Goal: Information Seeking & Learning: Learn about a topic

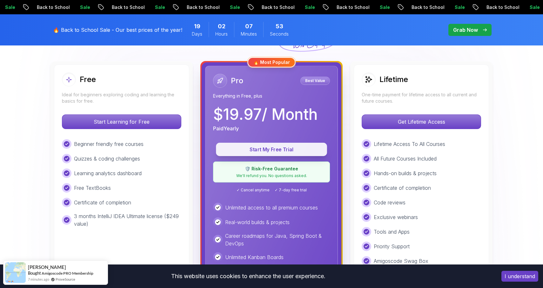
click at [277, 152] on p "Start My Free Trial" at bounding box center [271, 149] width 96 height 7
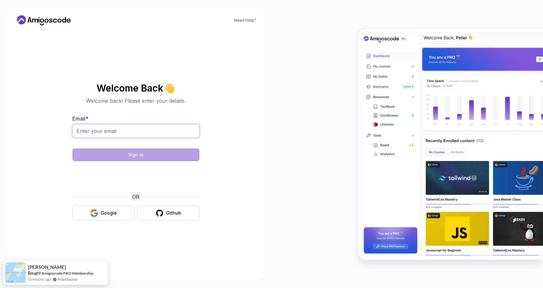
click at [112, 131] on input "Email *" at bounding box center [135, 130] width 127 height 13
type input "jacques.mbuyitumba977@gmail.com"
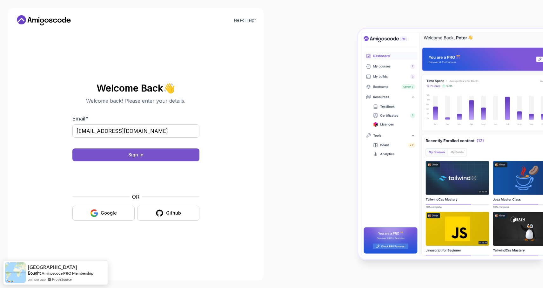
click at [133, 156] on div "Sign in" at bounding box center [135, 154] width 15 height 6
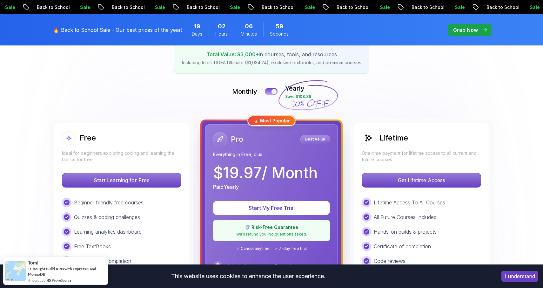
scroll to position [129, 0]
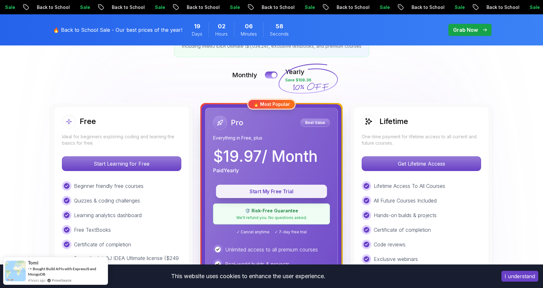
click at [270, 192] on p "Start My Free Trial" at bounding box center [271, 191] width 96 height 7
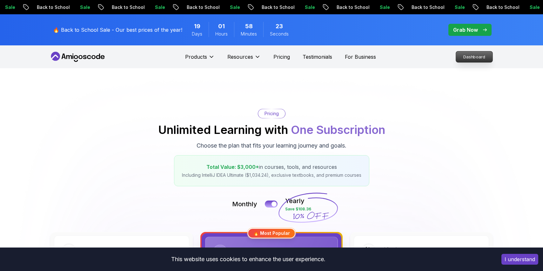
click at [476, 58] on p "Dashboard" at bounding box center [474, 56] width 36 height 11
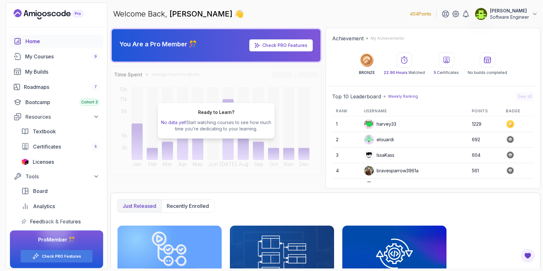
click at [323, 54] on div "You Are a Pro Member 🎊 Check PRO Features Time Spent Average Hours Per Month Ja…" at bounding box center [325, 108] width 430 height 161
click at [48, 103] on div "Bootcamp Cohort 3" at bounding box center [62, 102] width 74 height 8
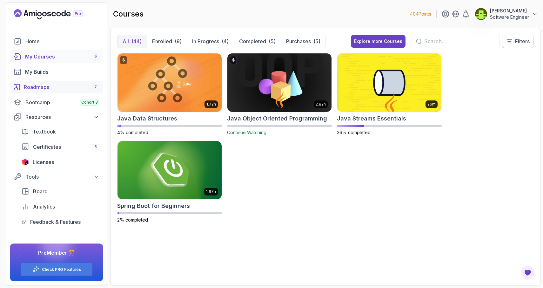
click at [46, 90] on div "Roadmaps 7" at bounding box center [62, 87] width 76 height 8
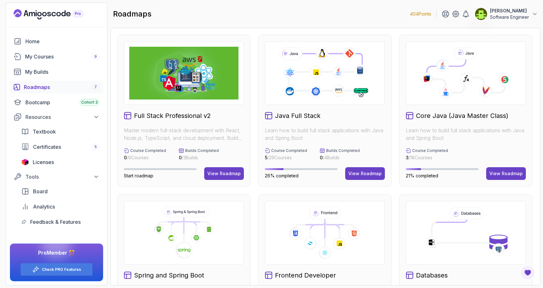
click at [217, 180] on div "Full Stack Professional v2 Master modern full-stack development with React, Nod…" at bounding box center [183, 111] width 133 height 152
click at [216, 174] on div "View Roadmap" at bounding box center [223, 173] width 33 height 6
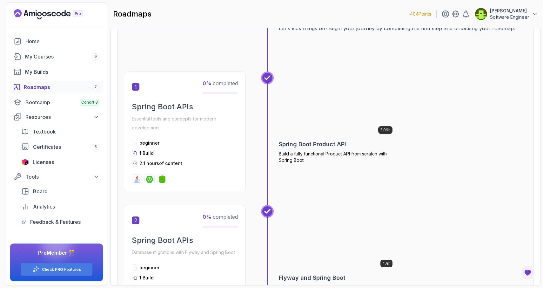
scroll to position [240, 0]
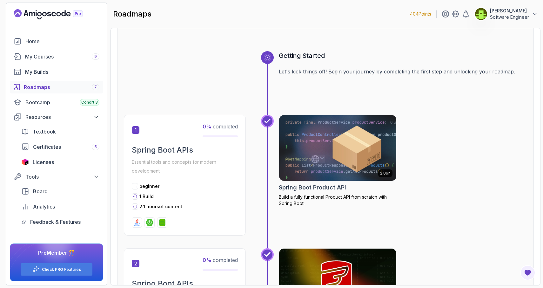
click at [336, 154] on img at bounding box center [337, 147] width 123 height 69
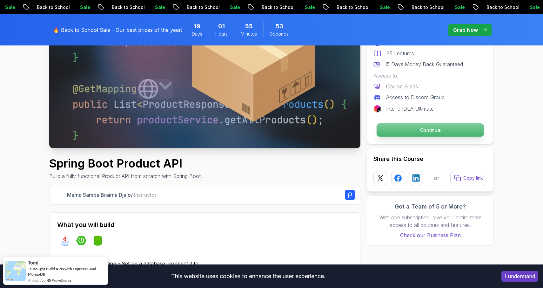
scroll to position [115, 0]
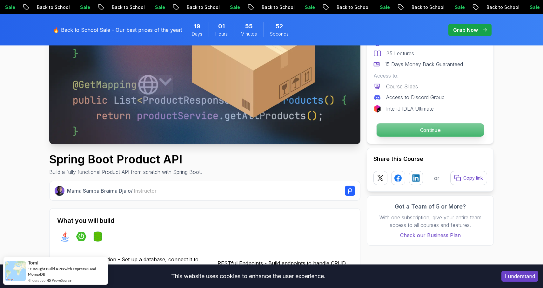
click at [405, 129] on p "Continue" at bounding box center [429, 129] width 107 height 13
